Goal: Check status: Check status

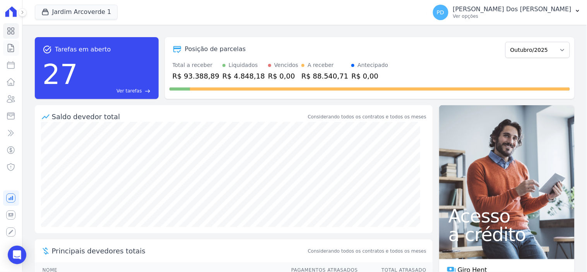
click at [14, 48] on icon at bounding box center [10, 47] width 9 height 9
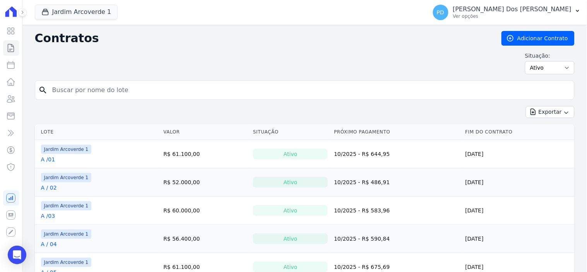
drag, startPoint x: 80, startPoint y: 81, endPoint x: 82, endPoint y: 91, distance: 10.2
click at [80, 82] on div "search" at bounding box center [305, 89] width 540 height 19
click at [82, 91] on input "search" at bounding box center [310, 89] width 524 height 15
type input "g / 03"
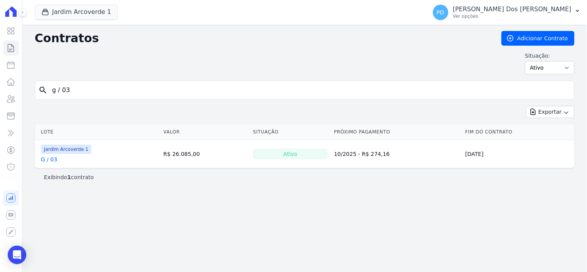
click at [52, 159] on link "G / 03" at bounding box center [49, 160] width 16 height 8
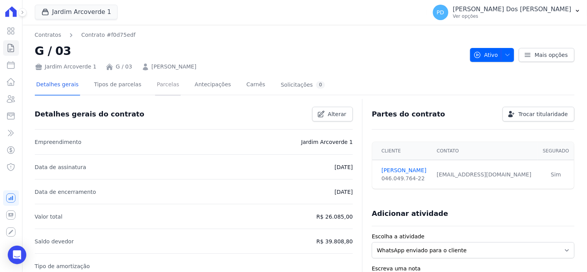
click at [157, 83] on link "Parcelas" at bounding box center [168, 85] width 26 height 21
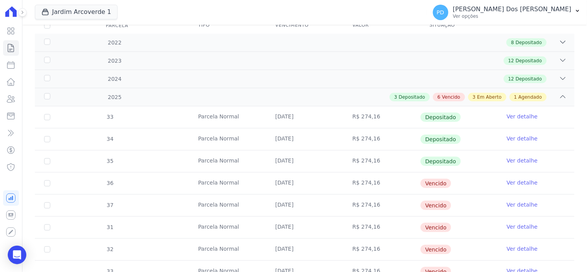
scroll to position [44, 0]
